Goal: Transaction & Acquisition: Purchase product/service

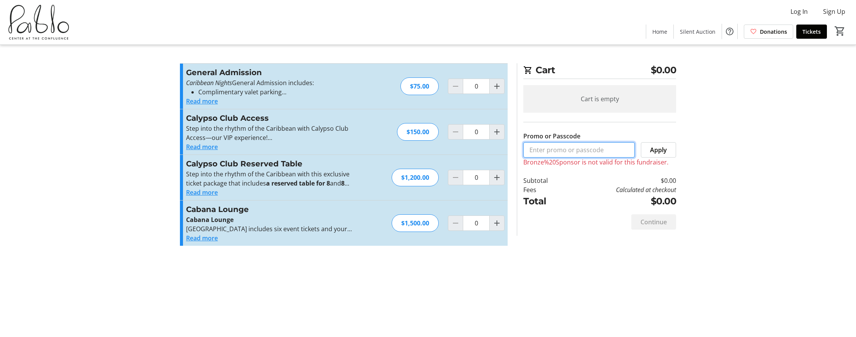
click at [576, 153] on input "Promo or Passcode" at bounding box center [579, 149] width 111 height 15
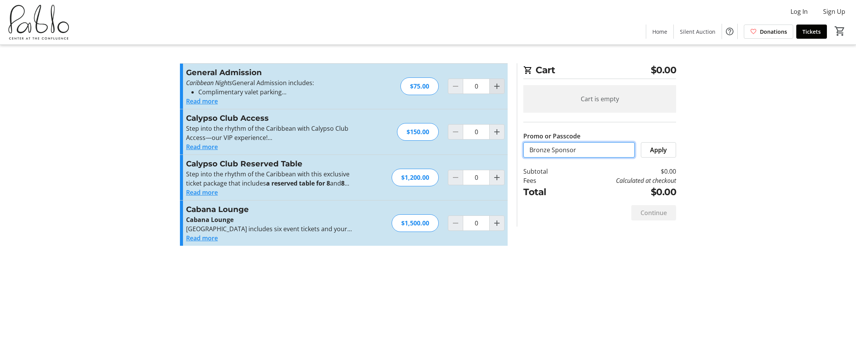
type input "Bronze Sponsor"
click at [497, 82] on mat-icon "Increment by one" at bounding box center [497, 86] width 9 height 9
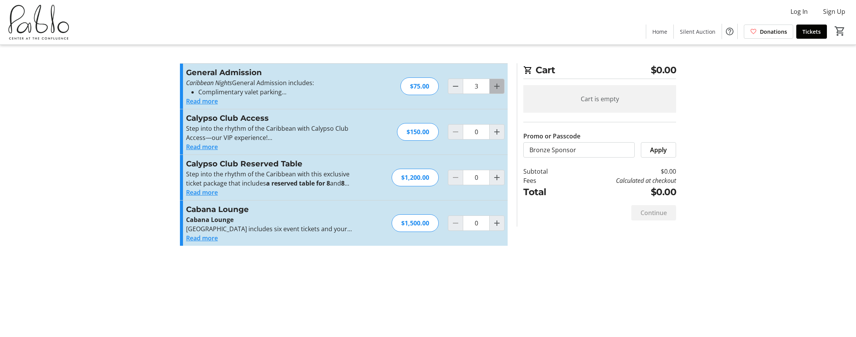
type input "4"
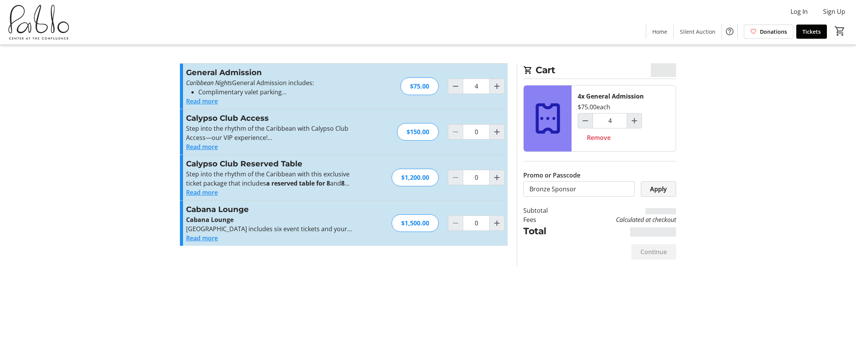
click at [659, 185] on span "Apply" at bounding box center [658, 188] width 17 height 9
